Goal: Information Seeking & Learning: Learn about a topic

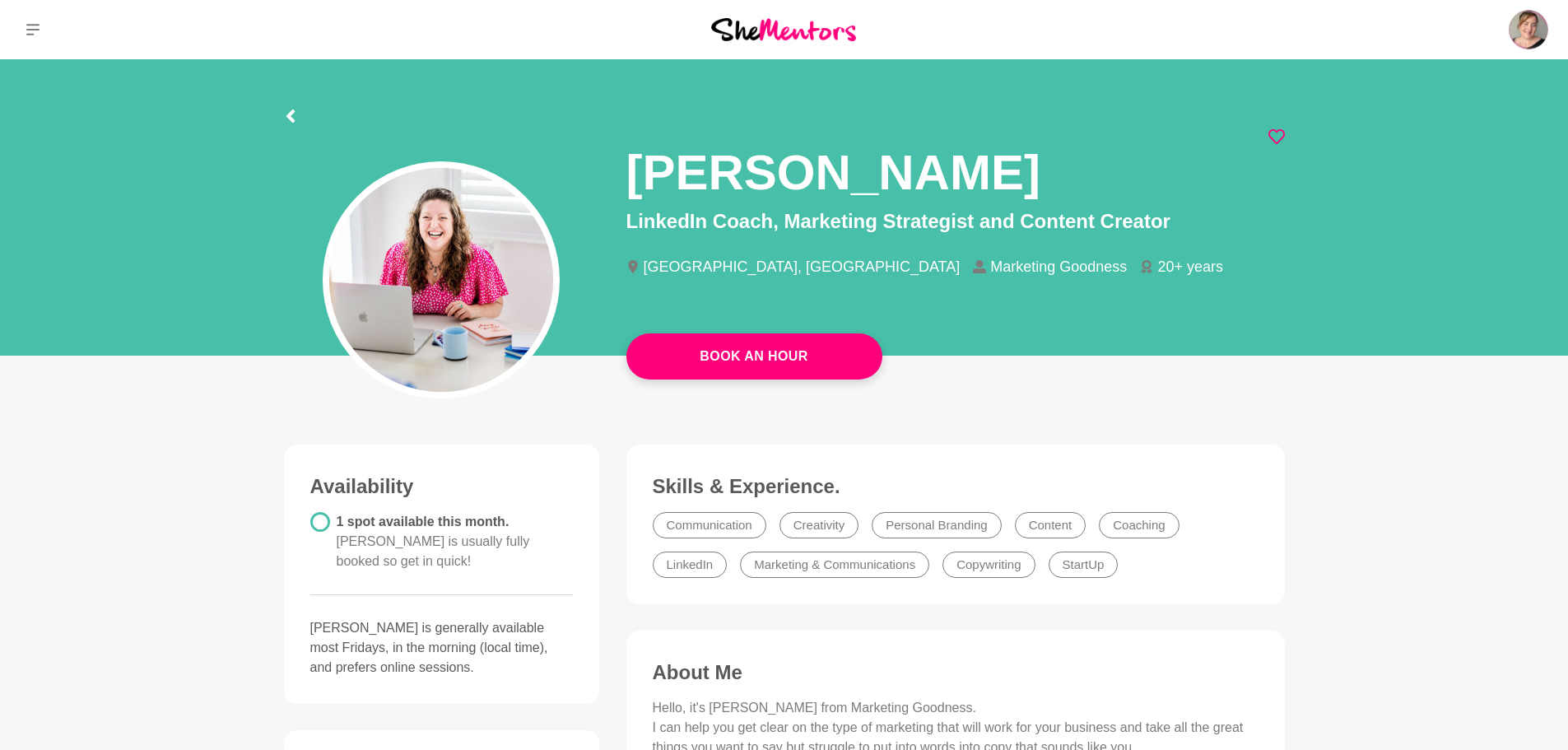
scroll to position [82, 0]
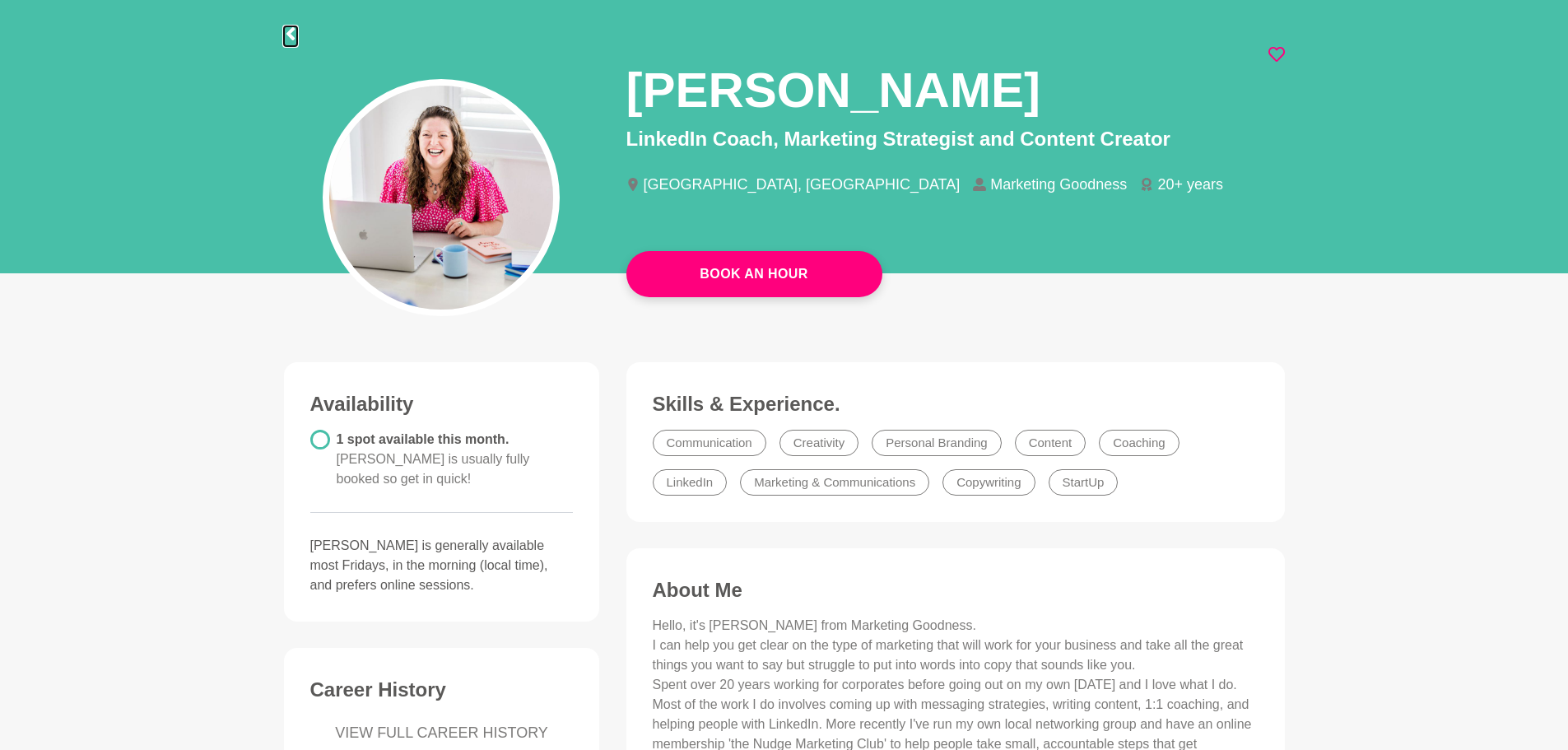
click at [285, 33] on icon at bounding box center [290, 33] width 13 height 13
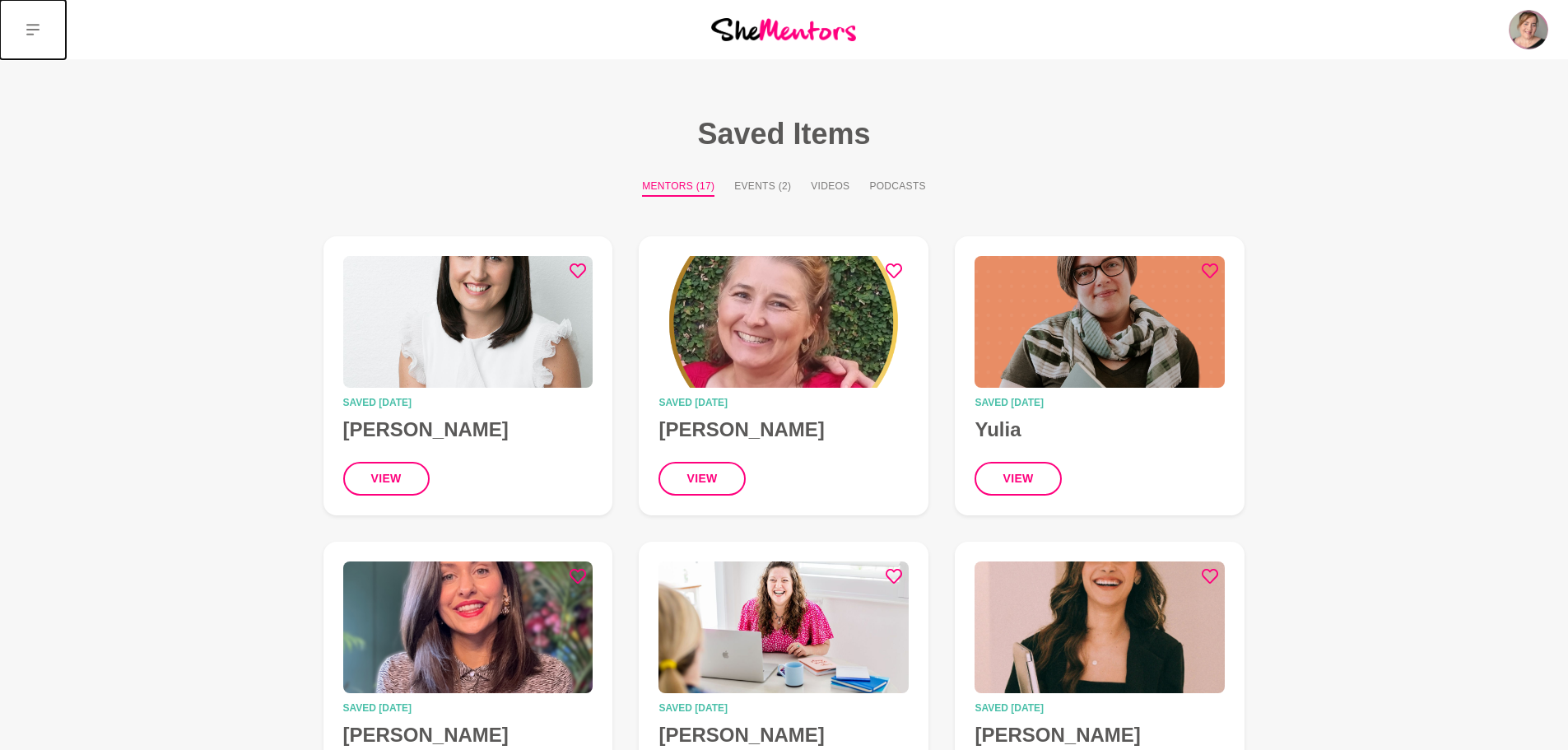
click at [38, 30] on icon at bounding box center [32, 30] width 13 height 11
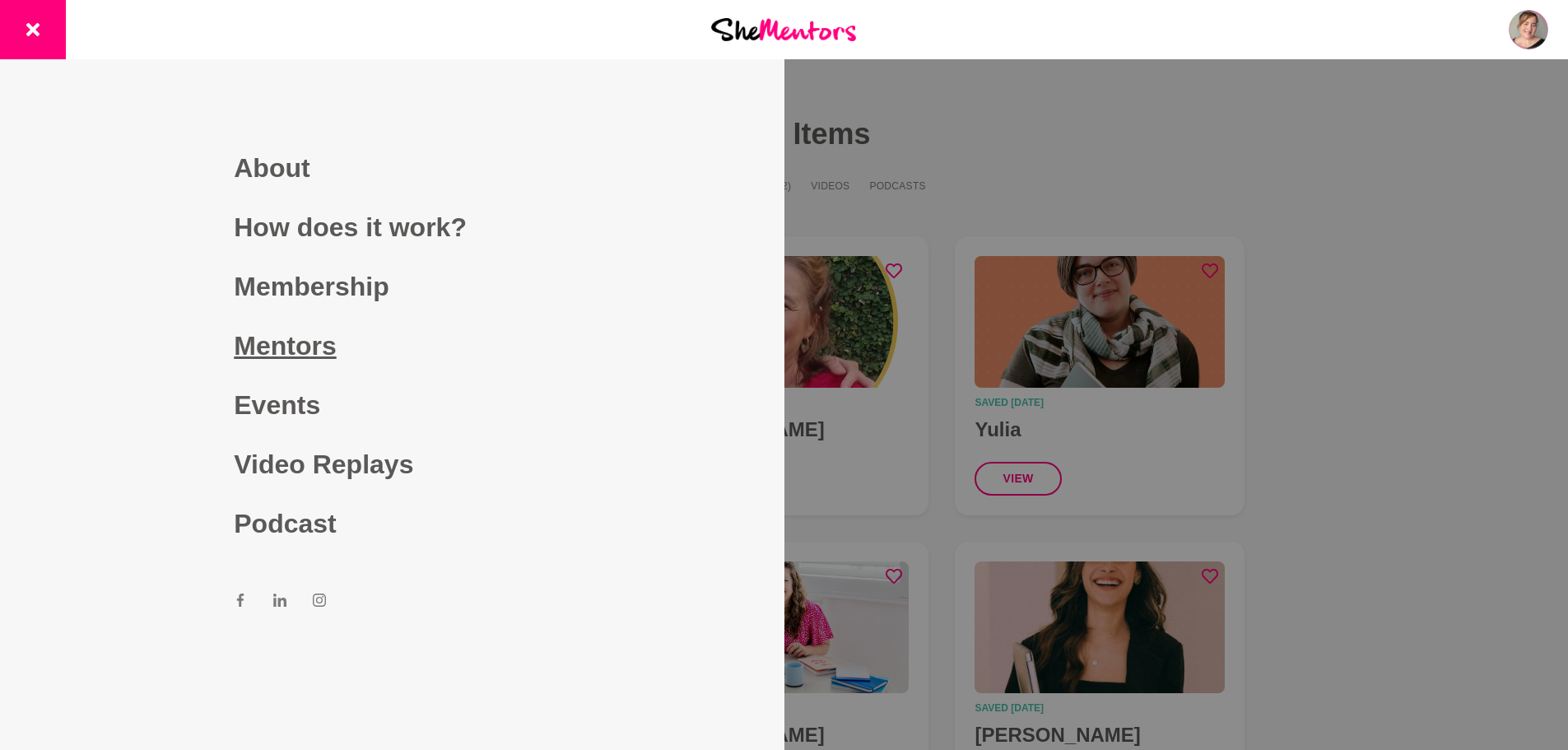
click at [274, 345] on link "Mentors" at bounding box center [391, 345] width 316 height 59
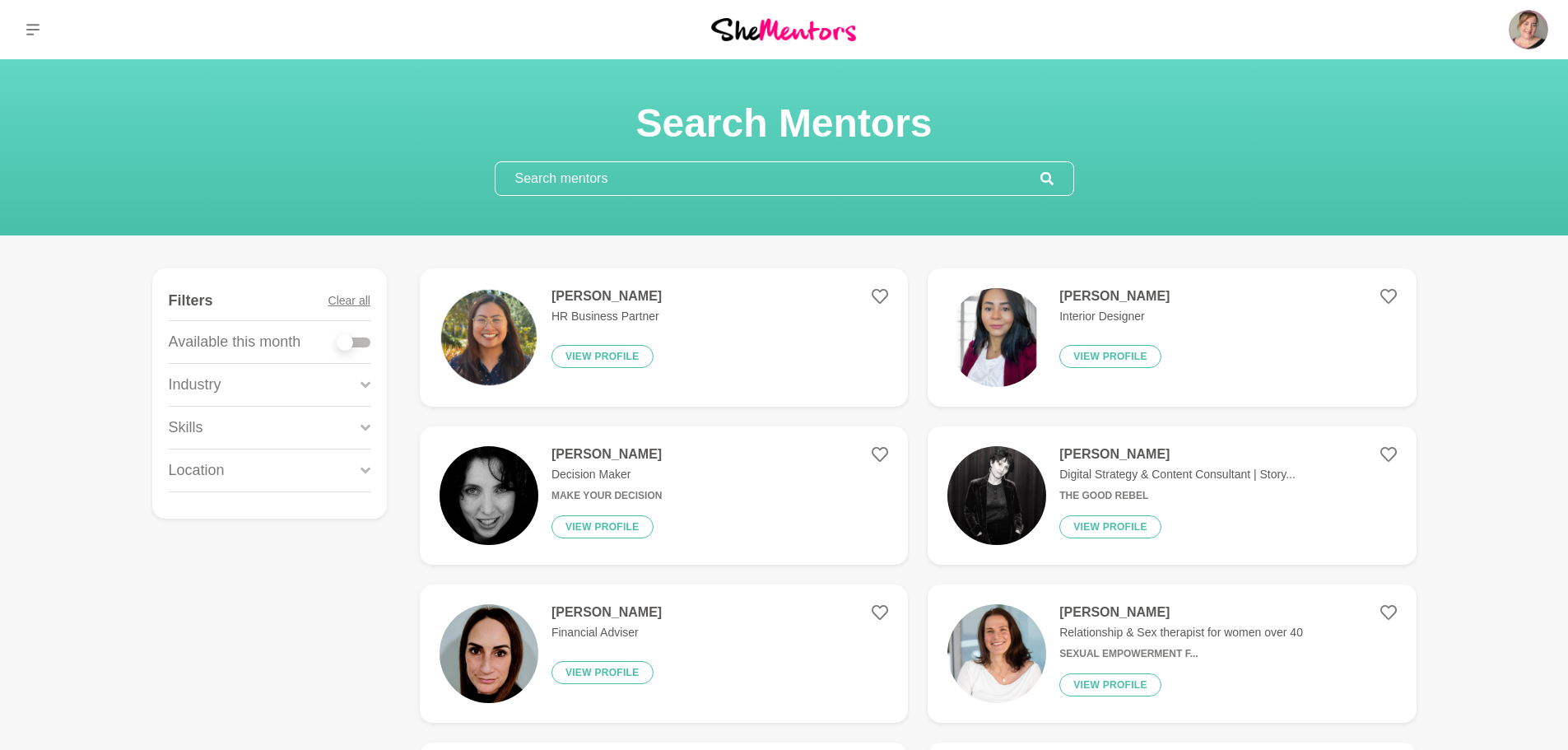
click at [627, 196] on section "Search Mentors" at bounding box center [784, 147] width 1568 height 176
click at [627, 190] on input "text" at bounding box center [768, 179] width 545 height 33
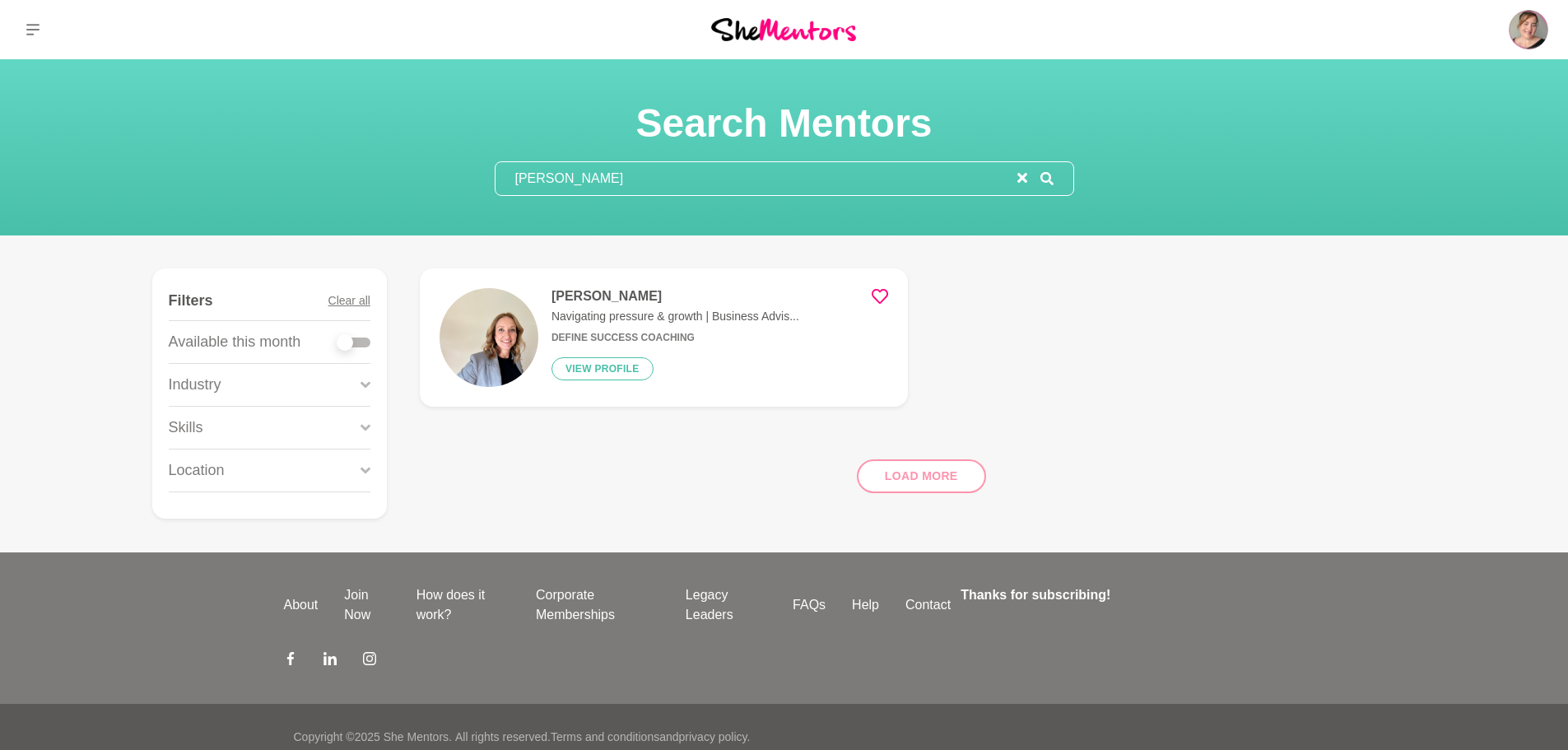
type input "[PERSON_NAME]"
click at [624, 284] on figure "[PERSON_NAME] Navigating pressure & growth | Business Advis... Define Success C…" at bounding box center [664, 337] width 489 height 138
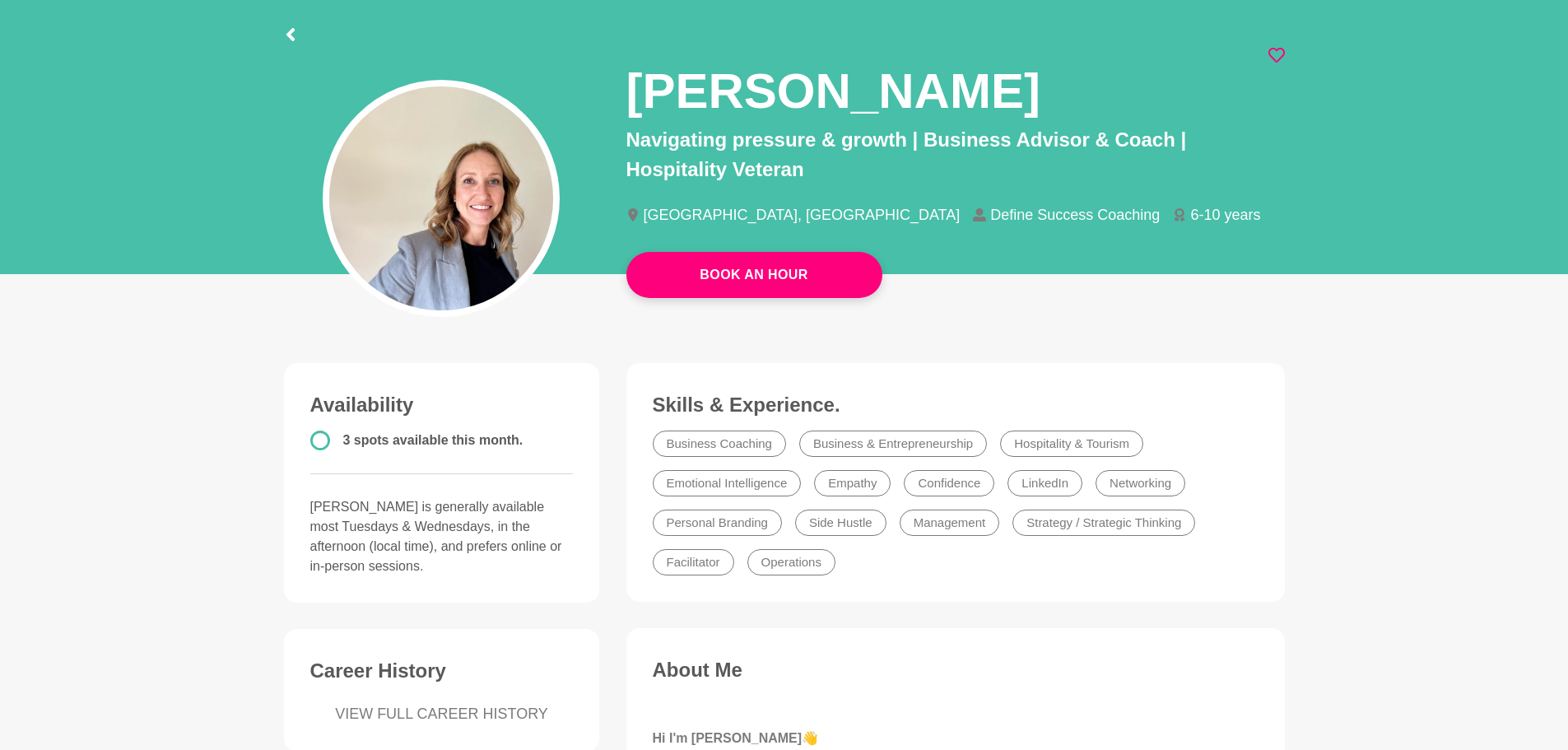
scroll to position [82, 0]
